Goal: Transaction & Acquisition: Purchase product/service

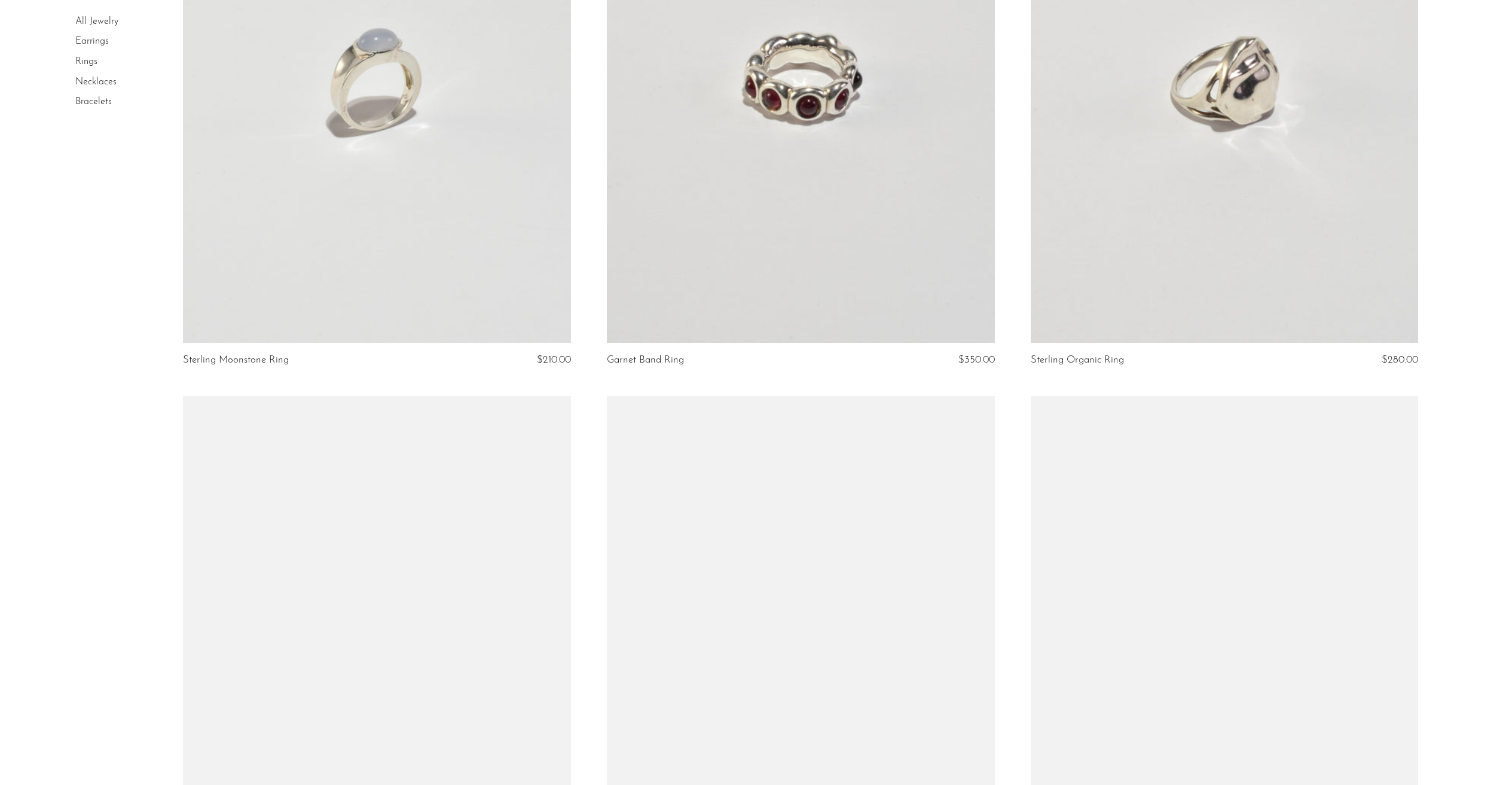
scroll to position [6273, 0]
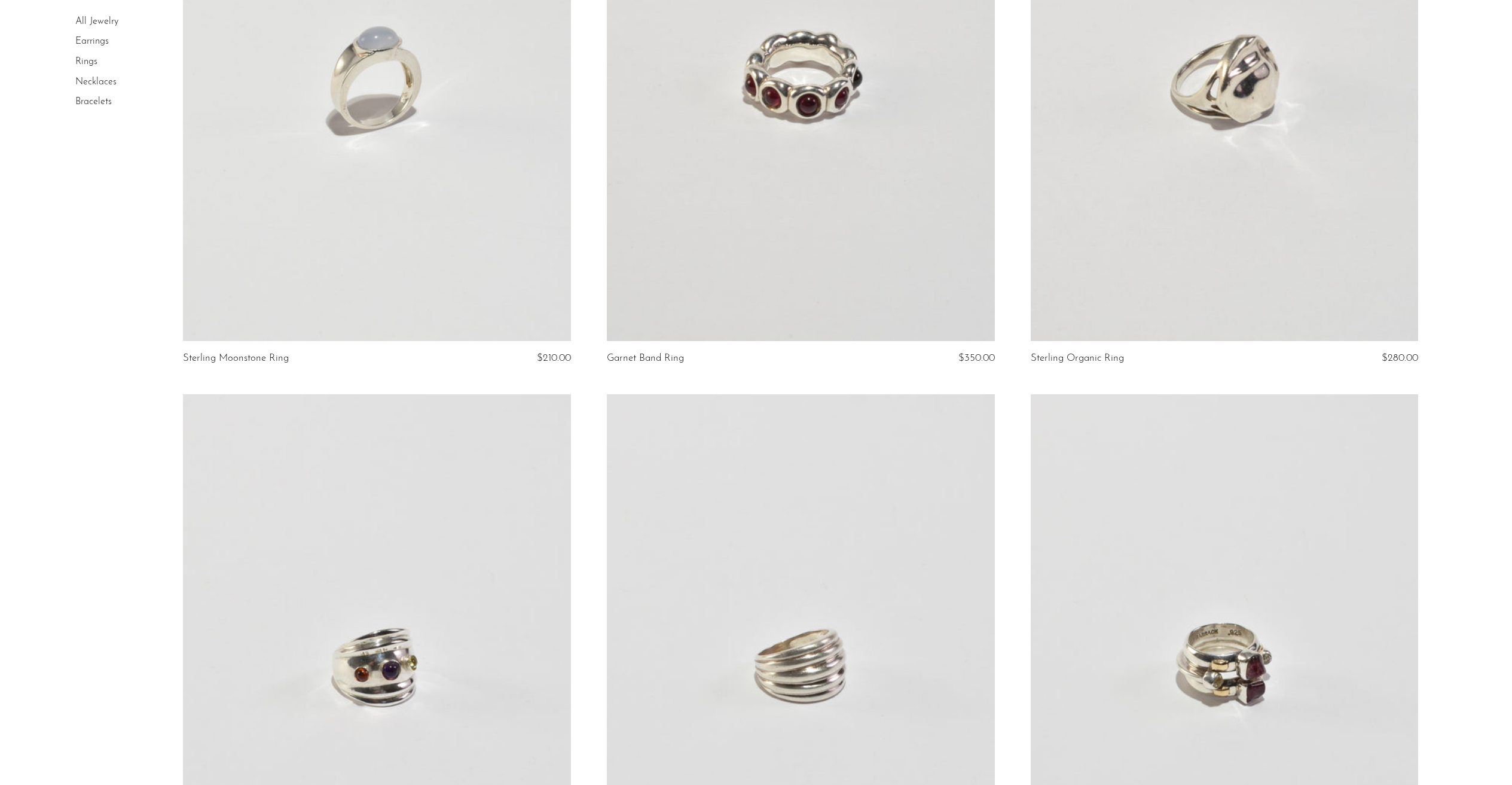
click at [394, 183] on link at bounding box center [376, 69] width 388 height 543
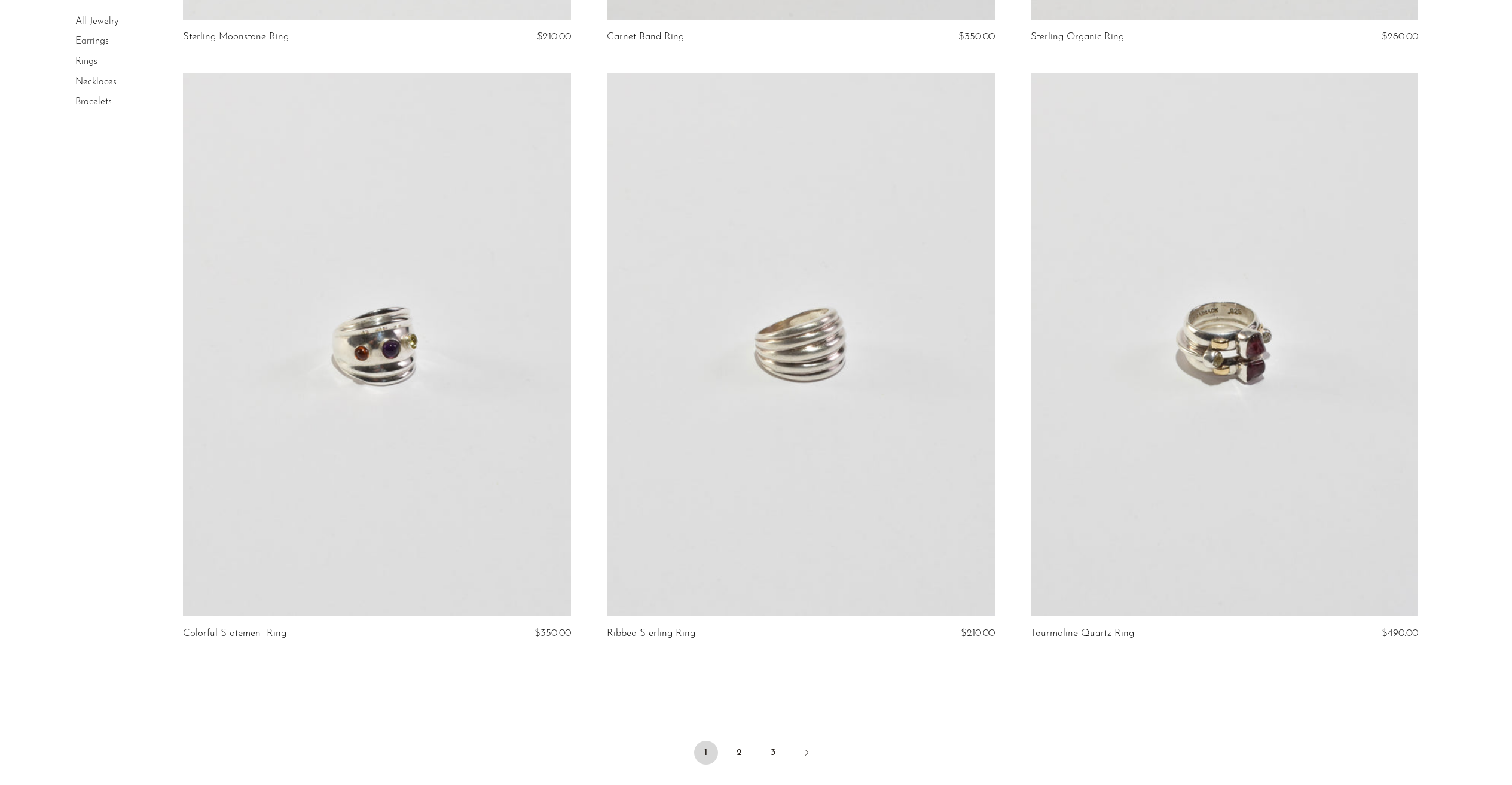
scroll to position [6603, 0]
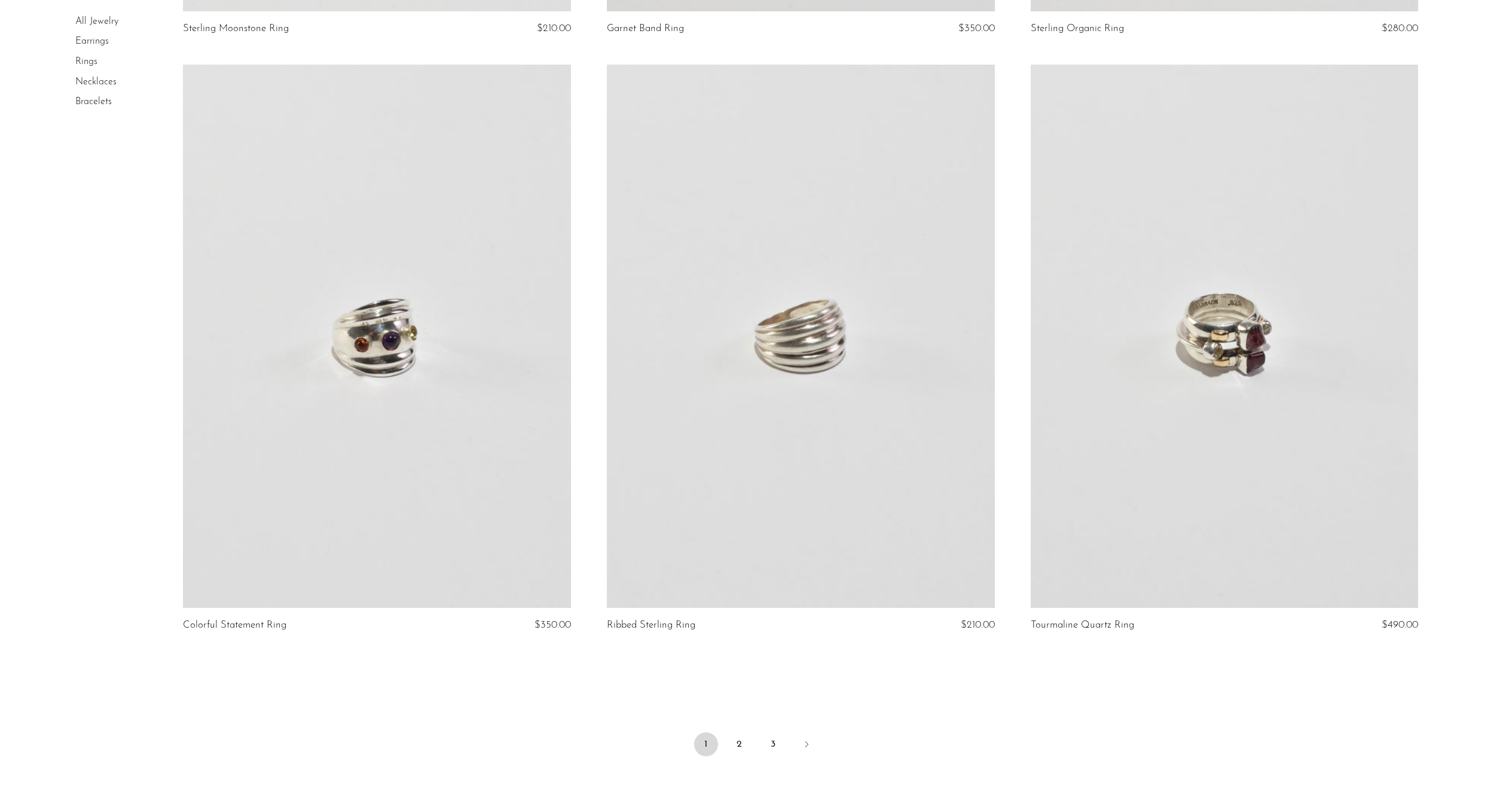
click at [864, 348] on link at bounding box center [801, 336] width 388 height 543
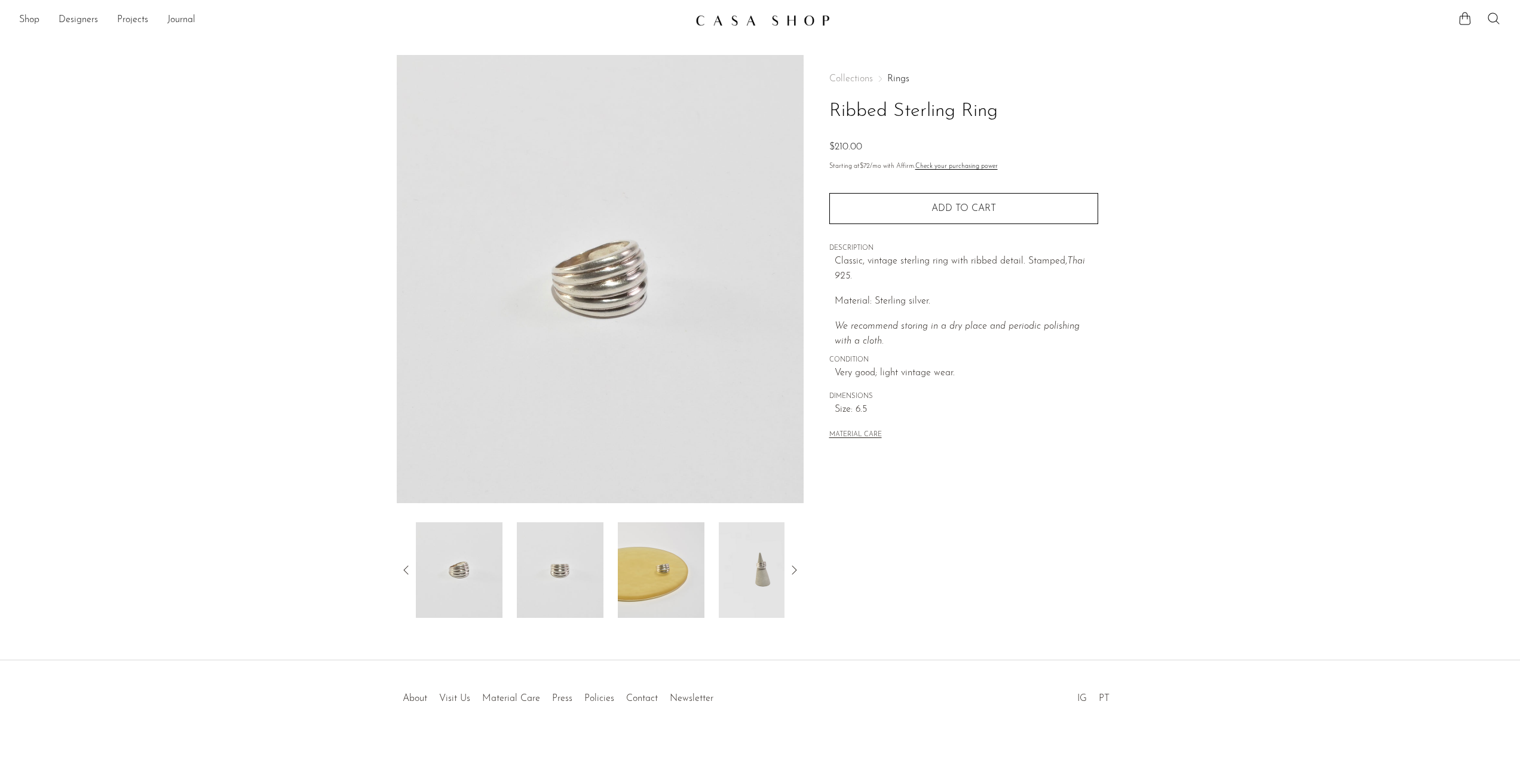
click at [548, 567] on img at bounding box center [560, 570] width 87 height 96
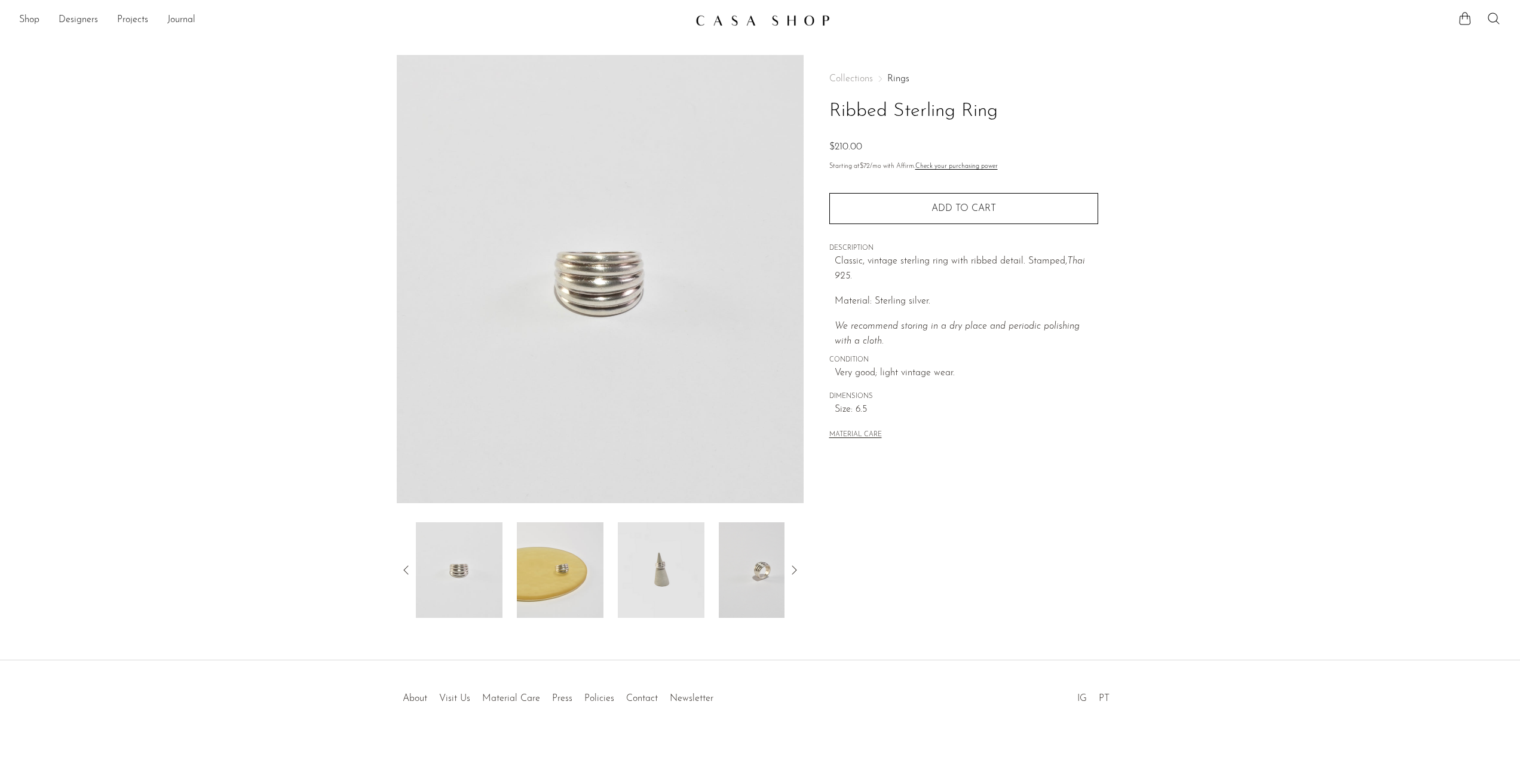
click at [748, 587] on img at bounding box center [762, 570] width 87 height 96
